Goal: Task Accomplishment & Management: Manage account settings

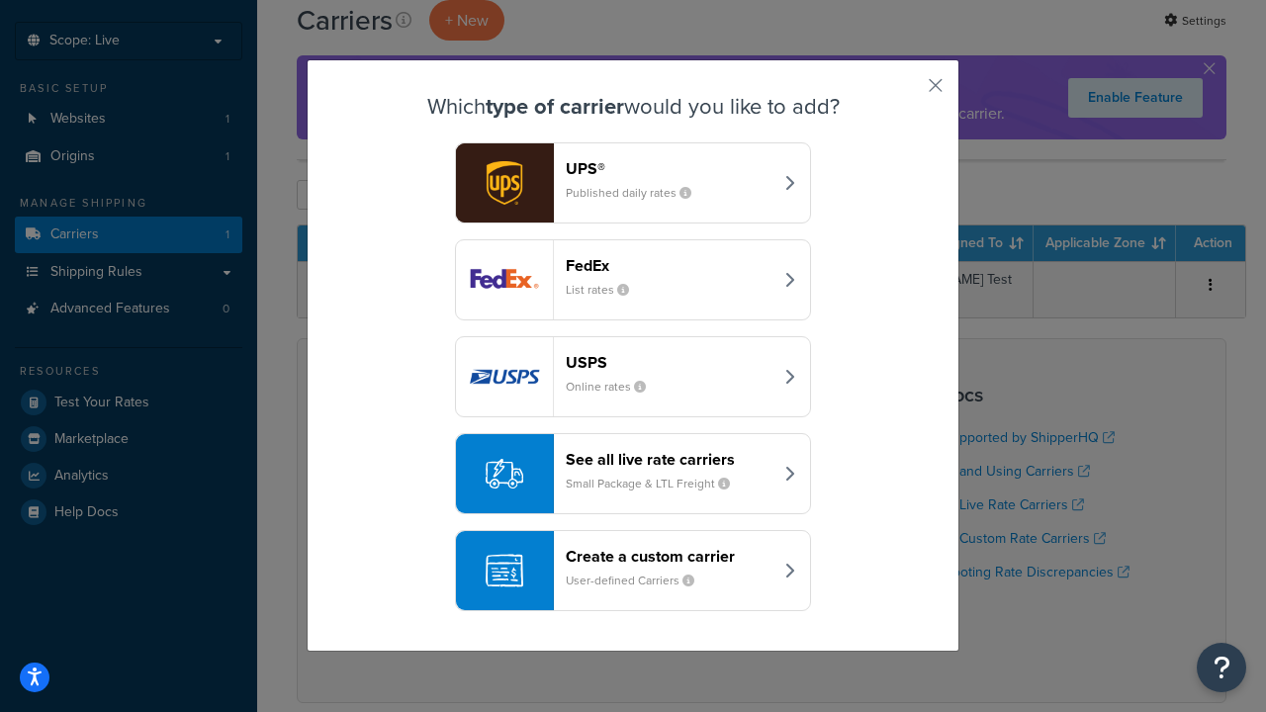
click at [669, 265] on header "FedEx" at bounding box center [669, 265] width 207 height 19
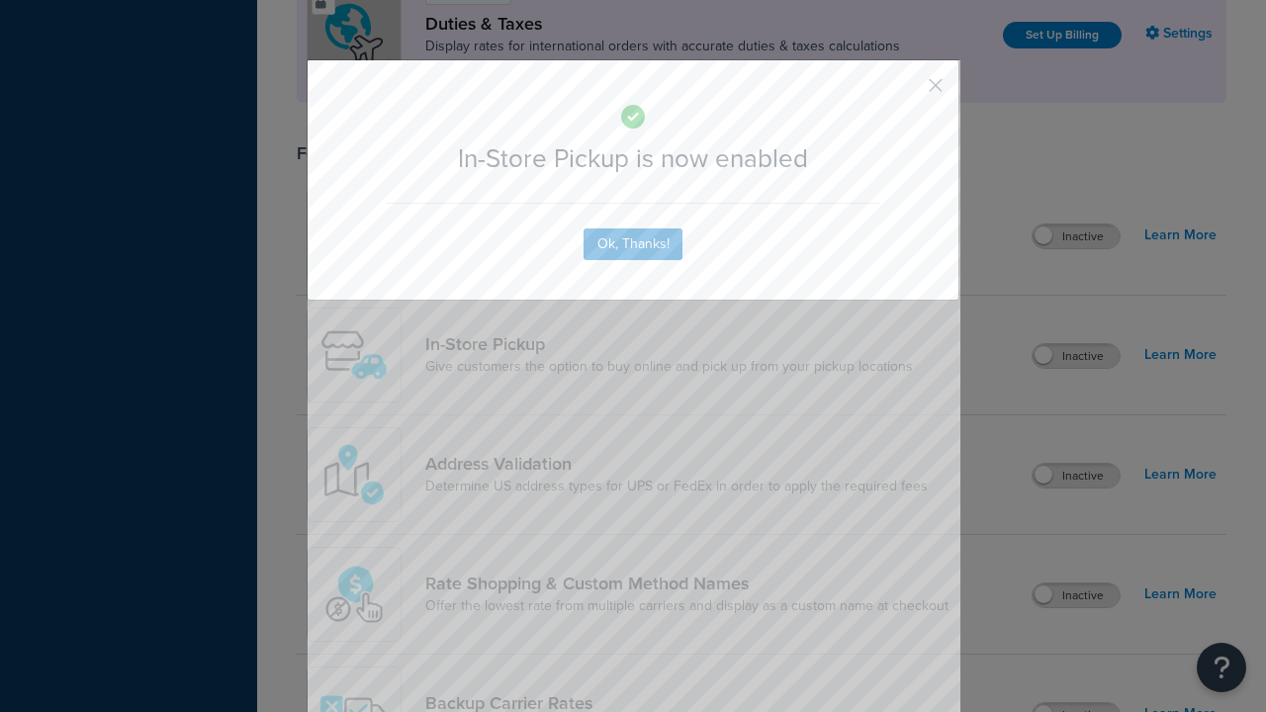
click at [906, 92] on button "button" at bounding box center [906, 92] width 5 height 5
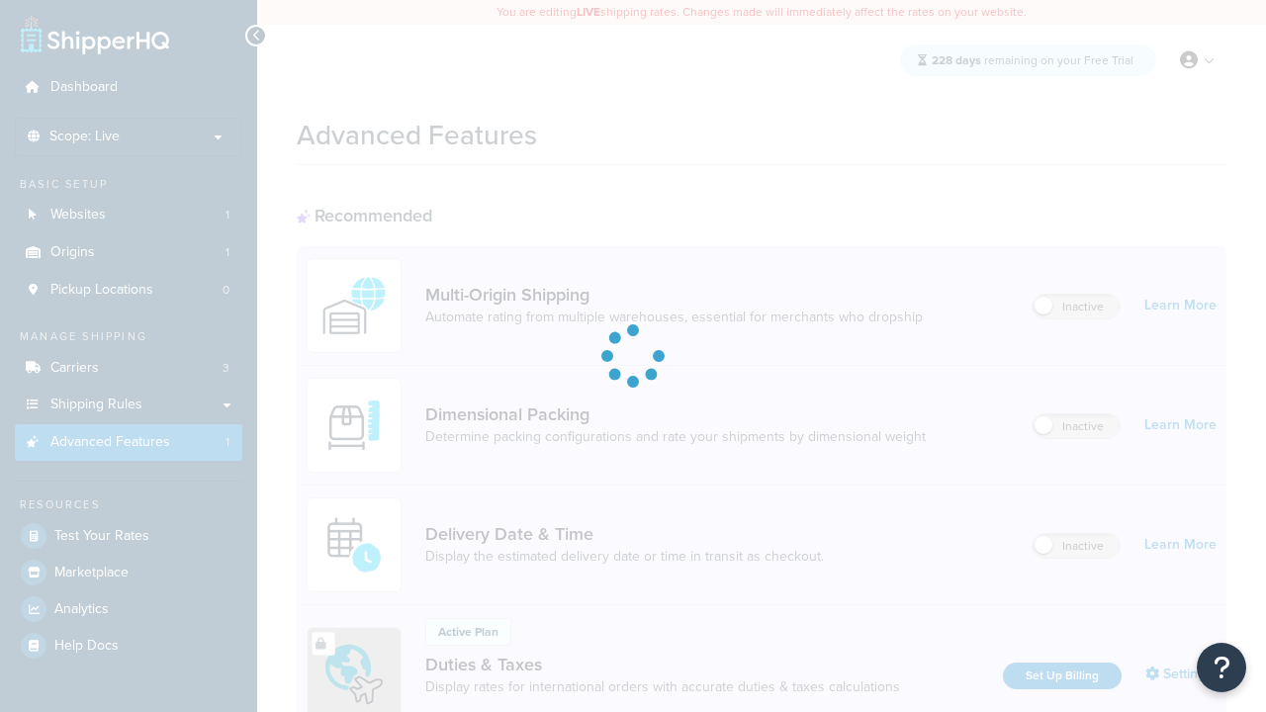
scroll to position [641, 0]
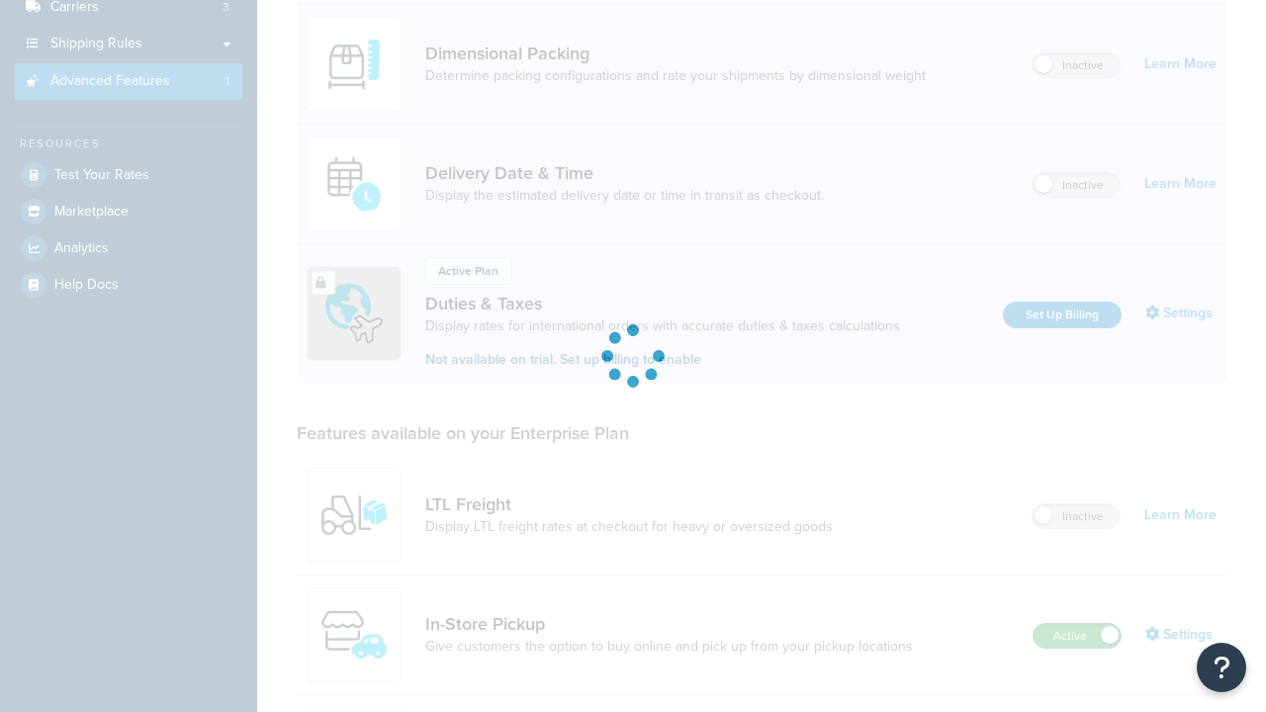
click at [1077, 624] on label "Active" at bounding box center [1077, 636] width 87 height 24
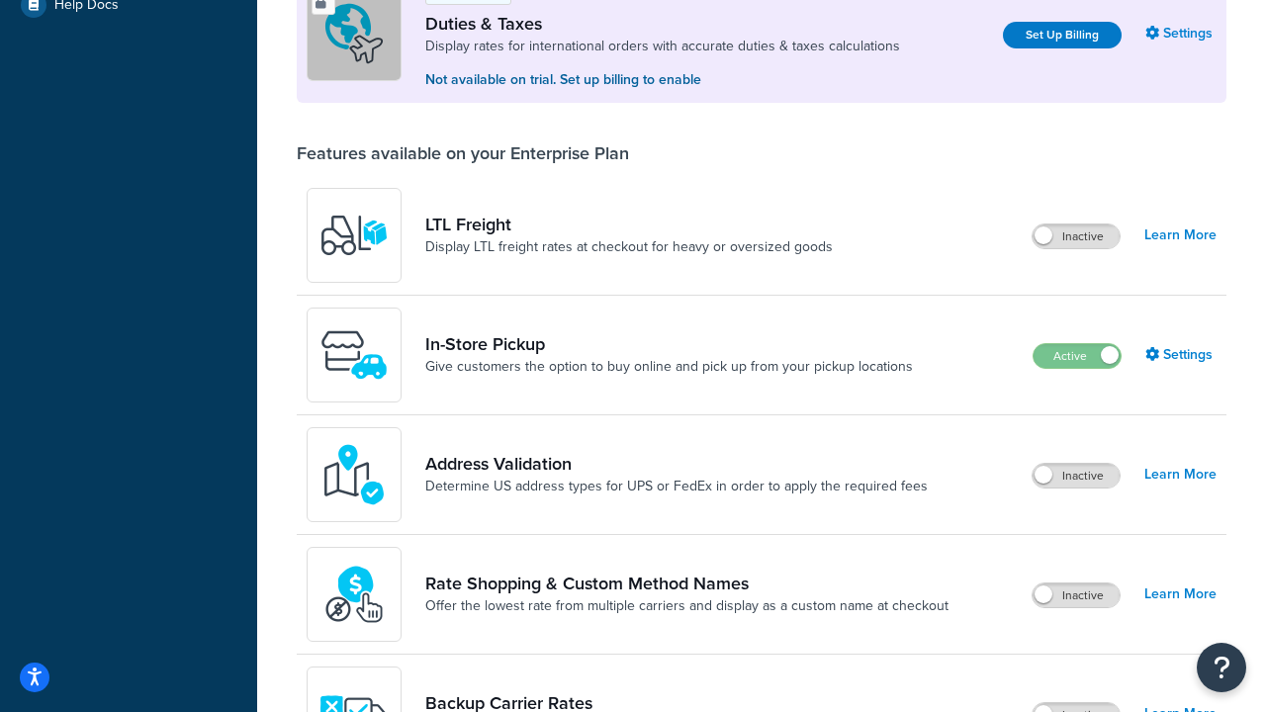
scroll to position [603, 0]
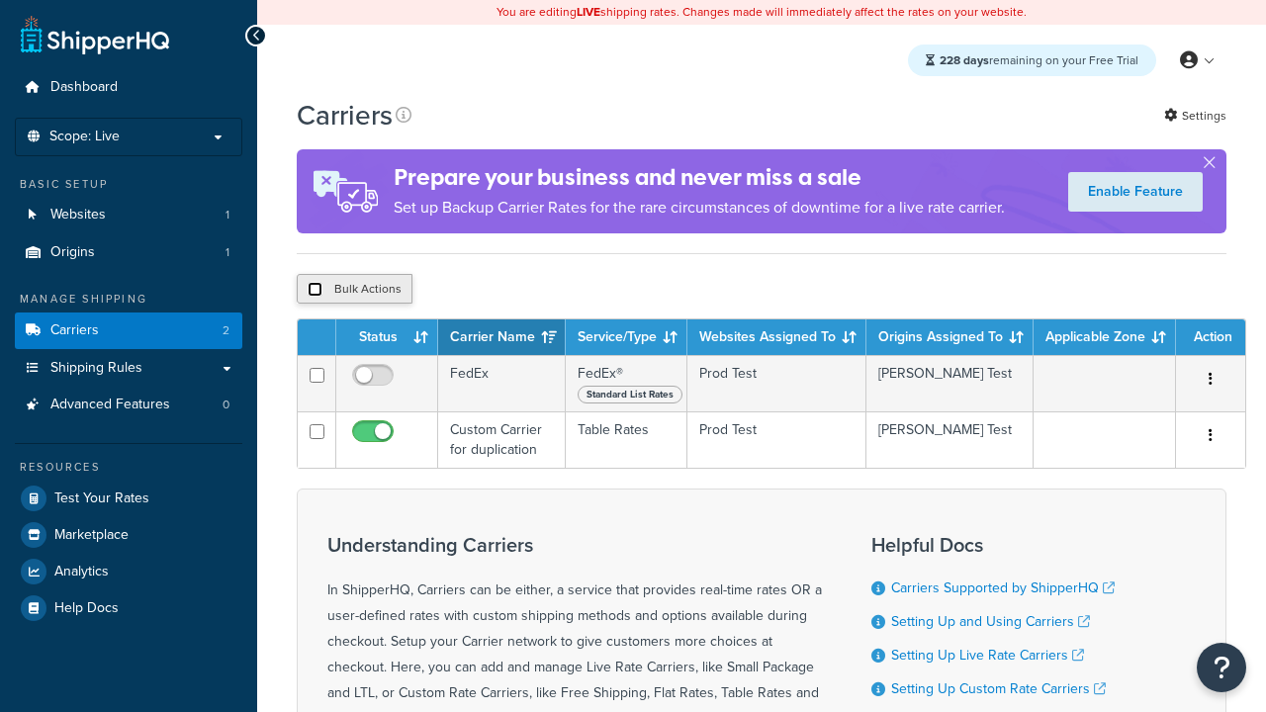
click at [315, 290] on input "checkbox" at bounding box center [315, 289] width 15 height 15
checkbox input "true"
click at [0, 0] on button "Delete" at bounding box center [0, 0] width 0 height 0
